Goal: Find specific page/section: Find specific page/section

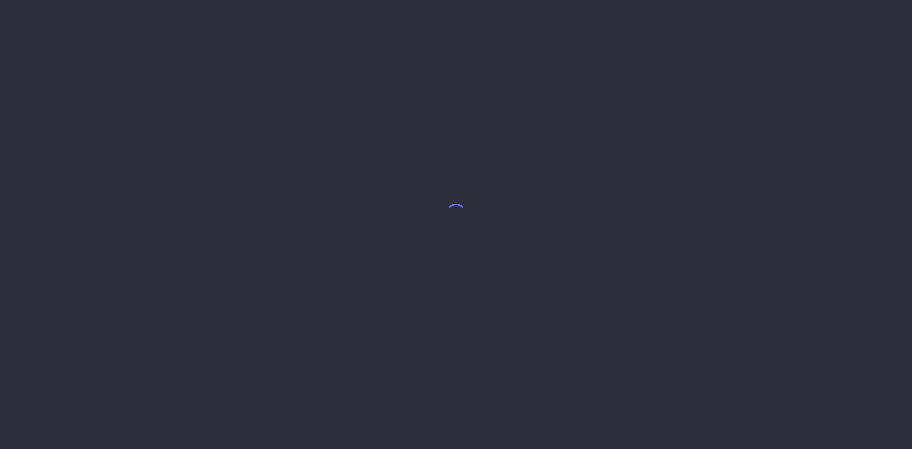
select select "7"
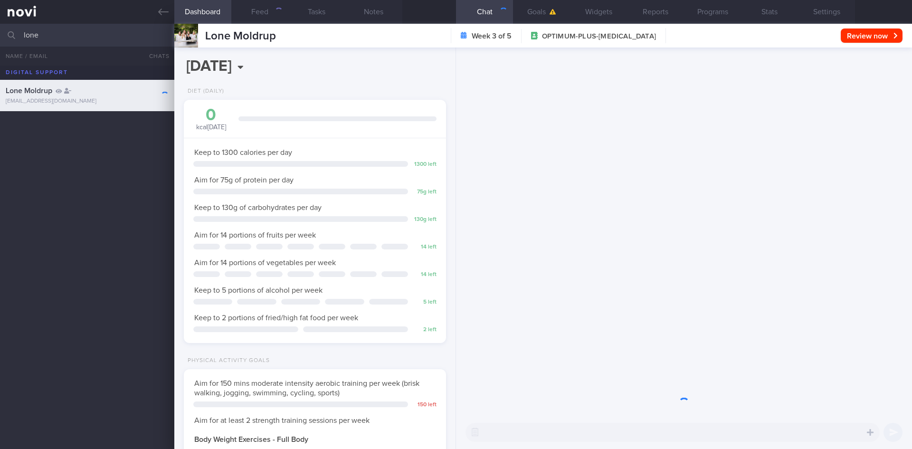
scroll to position [133, 238]
drag, startPoint x: 56, startPoint y: 38, endPoint x: 0, endPoint y: 36, distance: 55.6
click at [0, 36] on input "lone" at bounding box center [456, 35] width 912 height 23
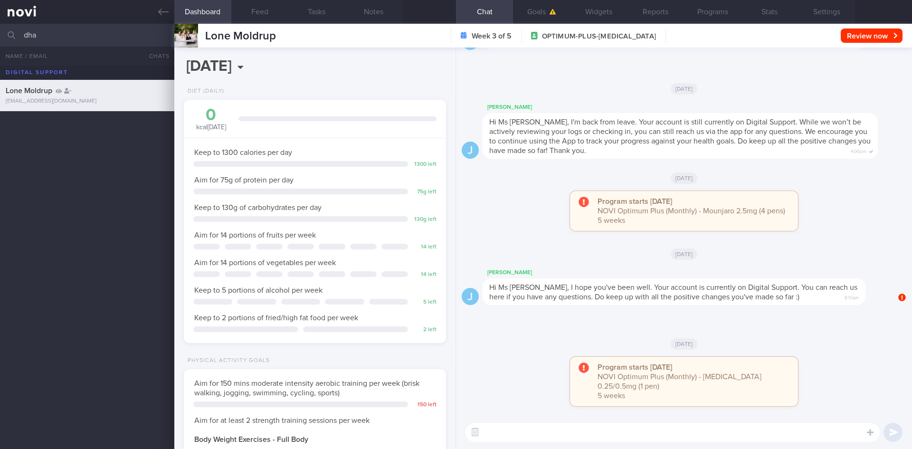
scroll to position [133, 238]
type input "[PERSON_NAME]"
click at [142, 127] on div "[PERSON_NAME] [PERSON_NAME][EMAIL_ADDRESS][DOMAIN_NAME]" at bounding box center [87, 126] width 174 height 19
